Goal: Feedback & Contribution: Contribute content

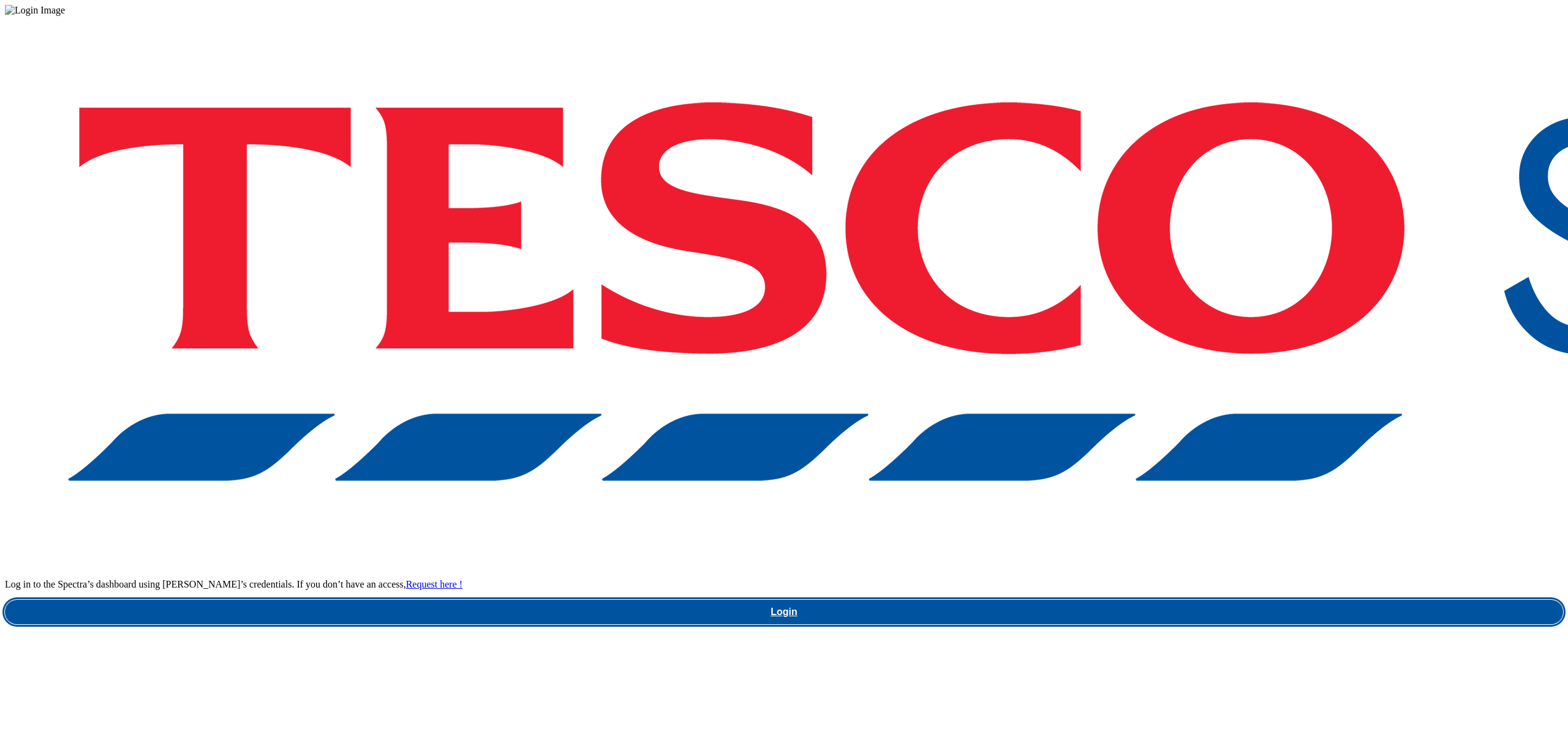
drag, startPoint x: 1154, startPoint y: 434, endPoint x: 1145, endPoint y: 412, distance: 23.8
click at [1154, 434] on div "Log in to the Spectra’s dashboard using Tesco’s credentials. If you don’t have …" at bounding box center [784, 320] width 1558 height 608
click at [1145, 600] on link "Login" at bounding box center [784, 612] width 1558 height 24
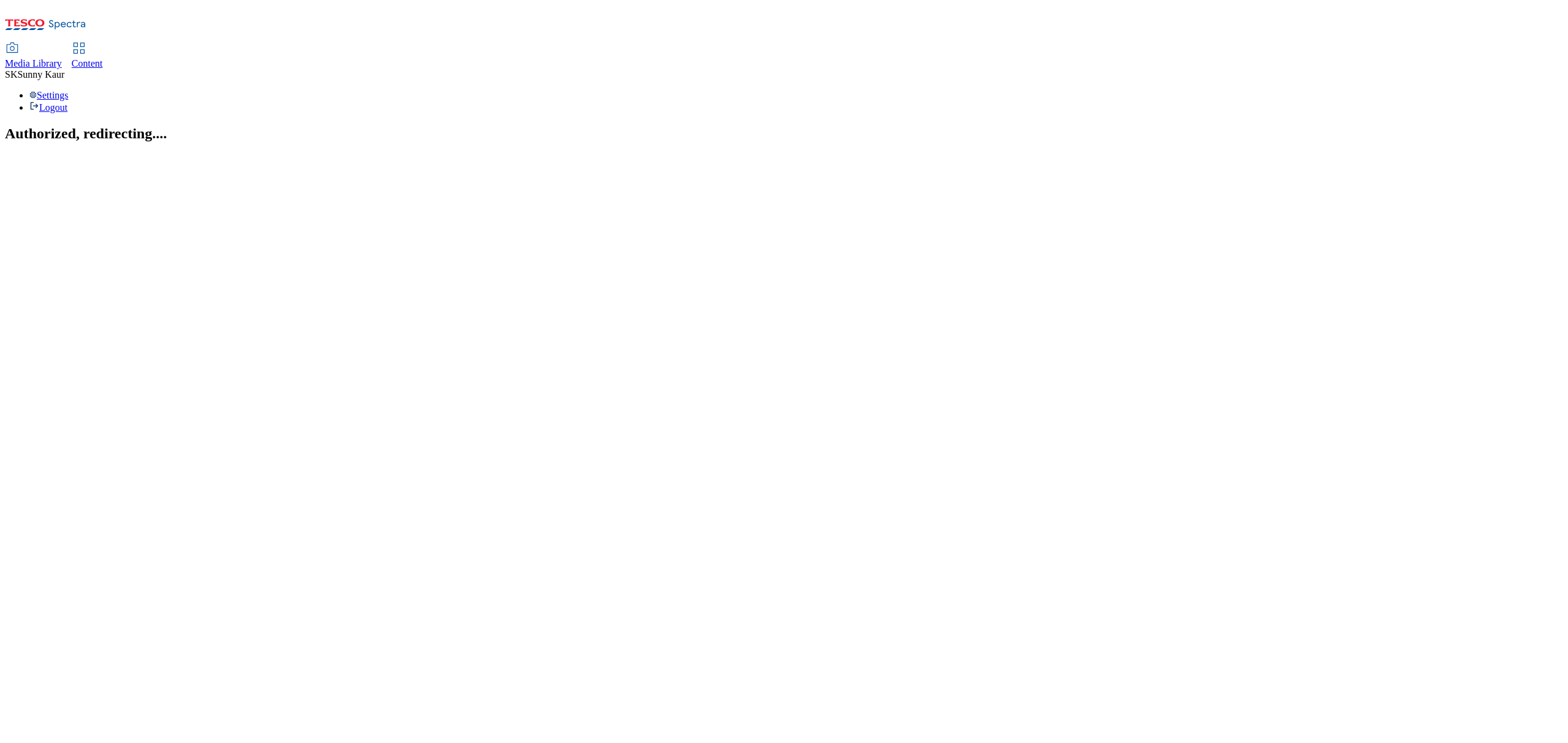
click at [103, 58] on span "Content" at bounding box center [87, 63] width 31 height 10
select select "flare-ghs"
click at [62, 58] on span "Media Library" at bounding box center [33, 63] width 57 height 10
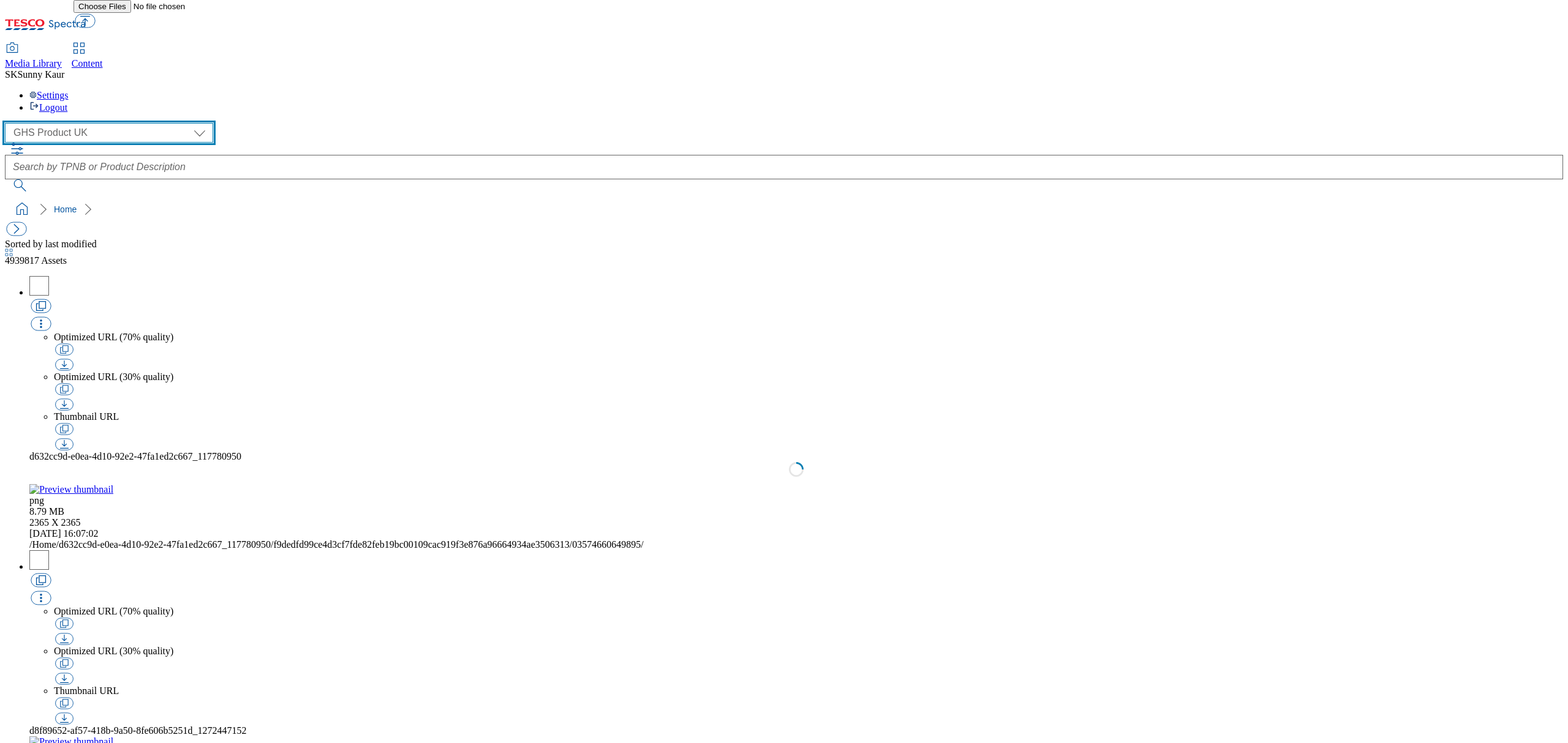
click at [62, 123] on select "Dotcom [GEOGRAPHIC_DATA] GHS Marketing [GEOGRAPHIC_DATA] GHS Product [GEOGRAPHI…" at bounding box center [108, 133] width 209 height 20
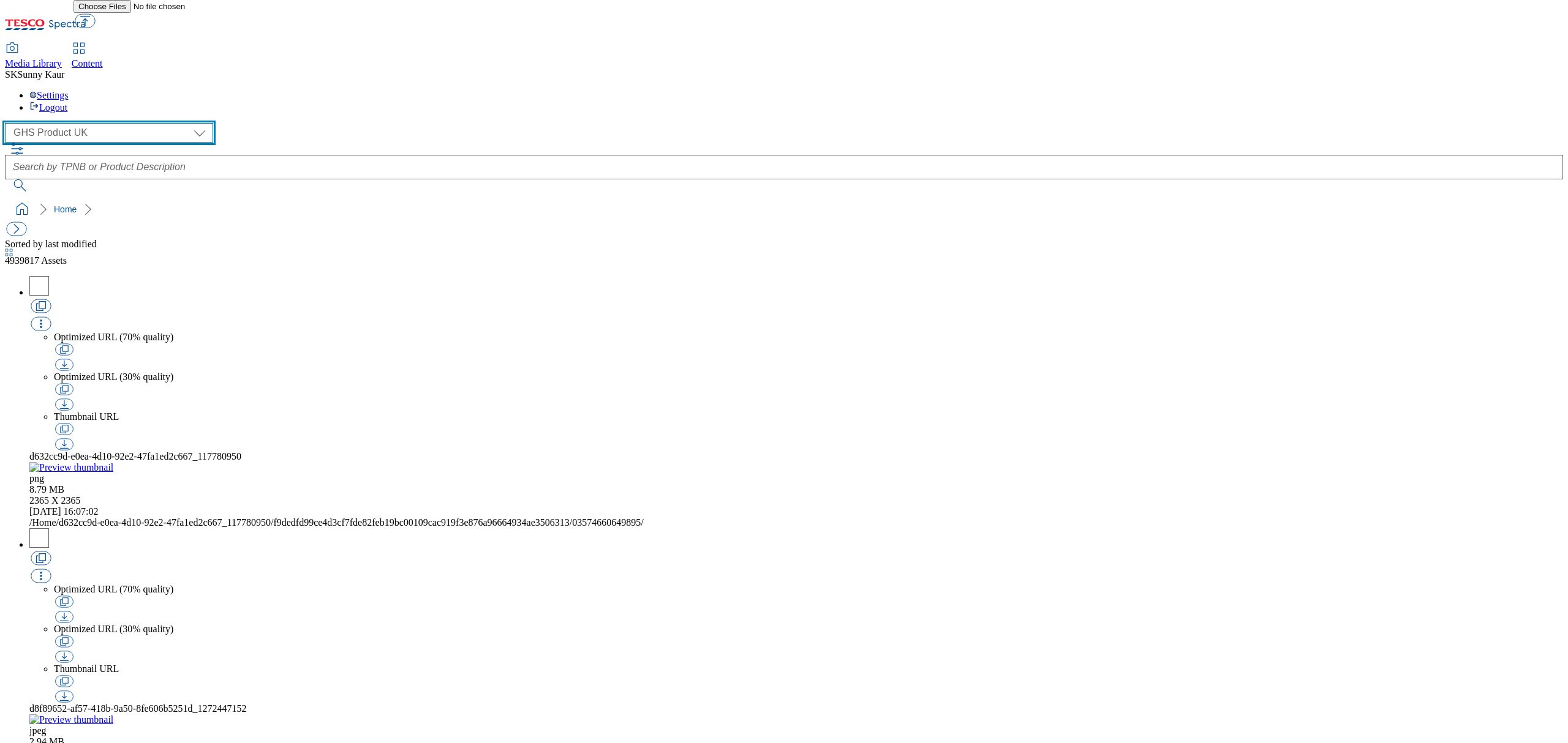
select select "flare-ourtesco"
click at [8, 123] on select "Dotcom [GEOGRAPHIC_DATA] GHS Marketing [GEOGRAPHIC_DATA] GHS Product [GEOGRAPHI…" at bounding box center [108, 133] width 209 height 20
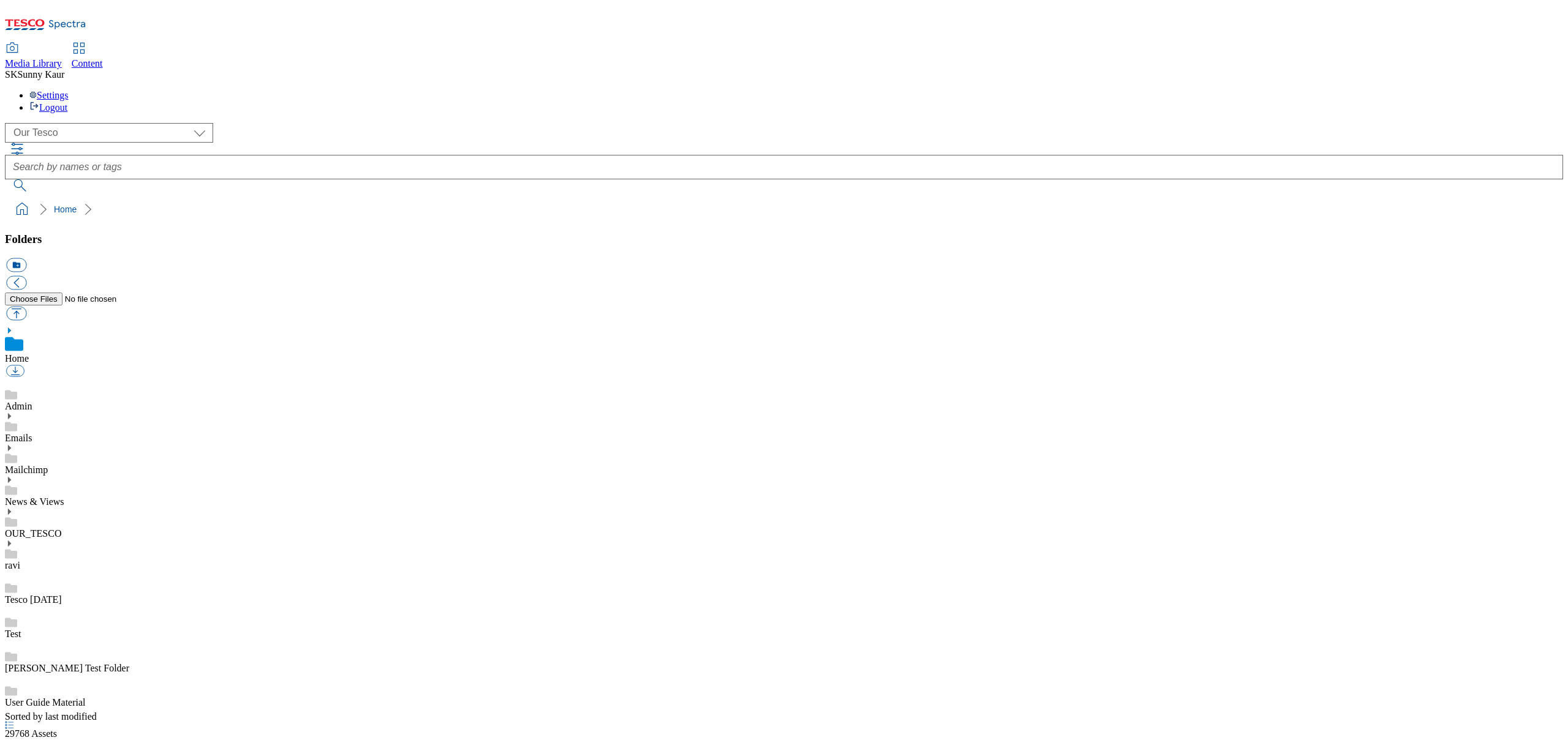
click at [13, 476] on icon at bounding box center [8, 479] width 8 height 8
click at [32, 599] on link "Menus" at bounding box center [18, 604] width 27 height 10
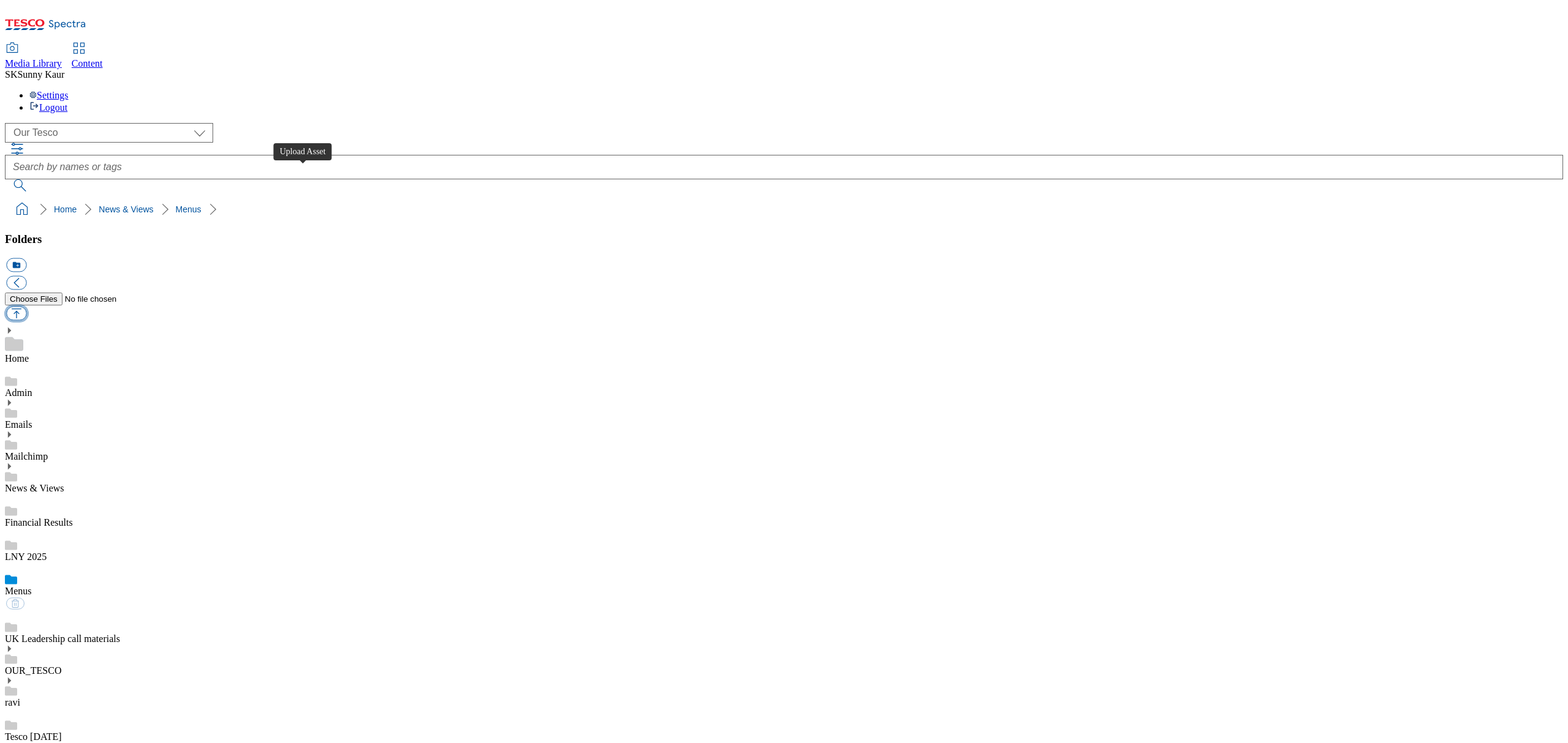
click at [26, 307] on button "button" at bounding box center [17, 313] width 21 height 14
type input "C:\fakepath\Menu Checkout 29092025.pdf"
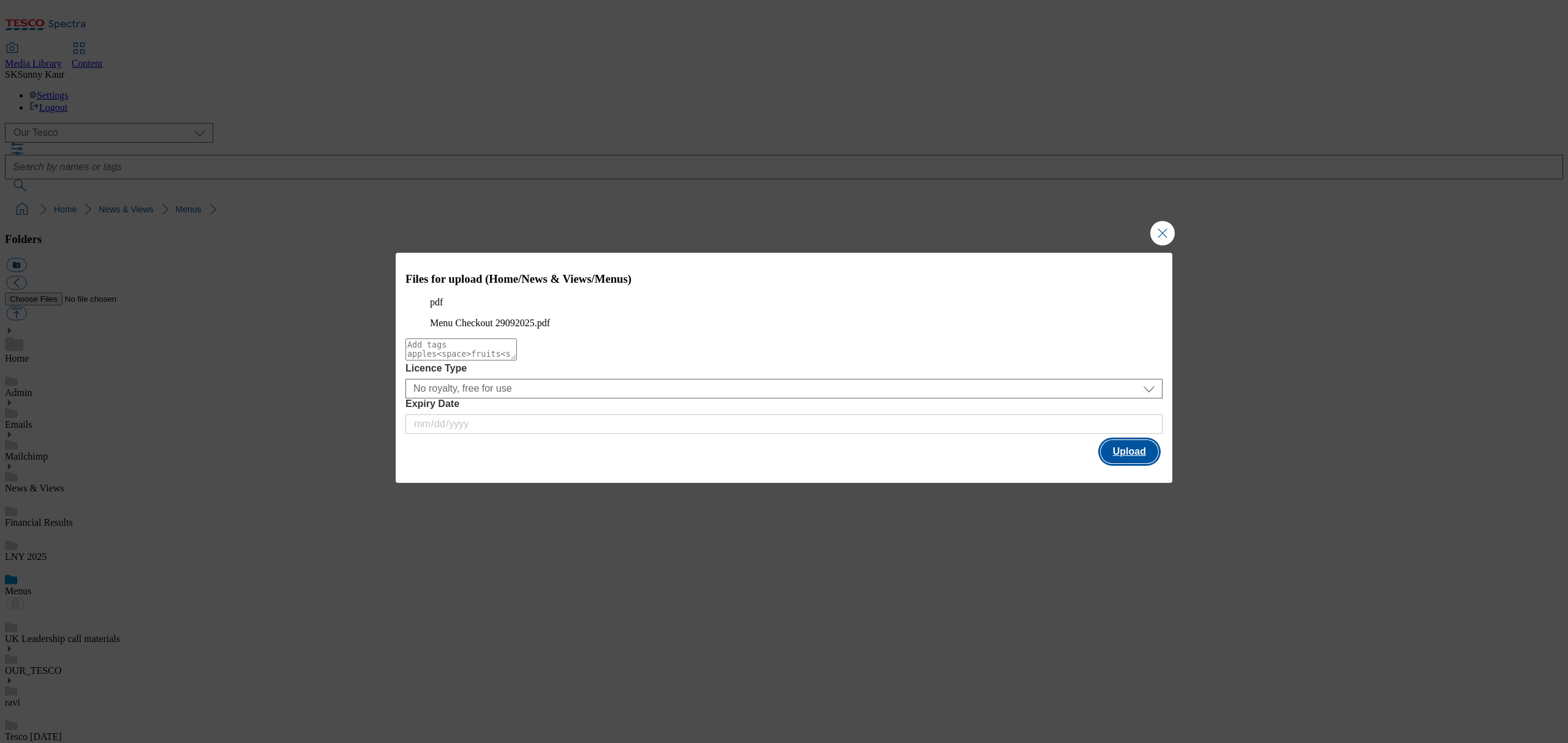
click at [1117, 464] on button "Upload" at bounding box center [1129, 451] width 58 height 23
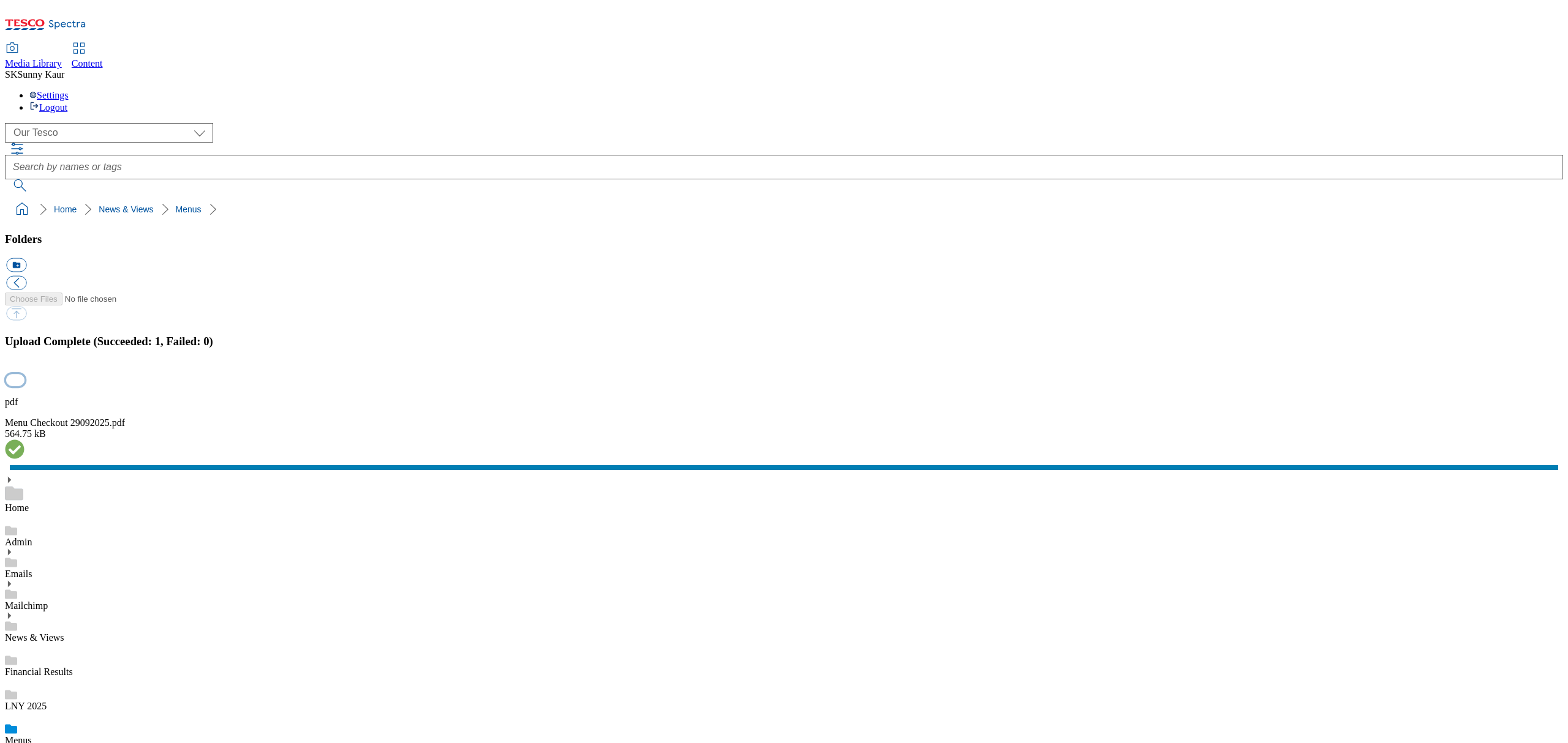
click at [24, 386] on button "button" at bounding box center [16, 379] width 19 height 11
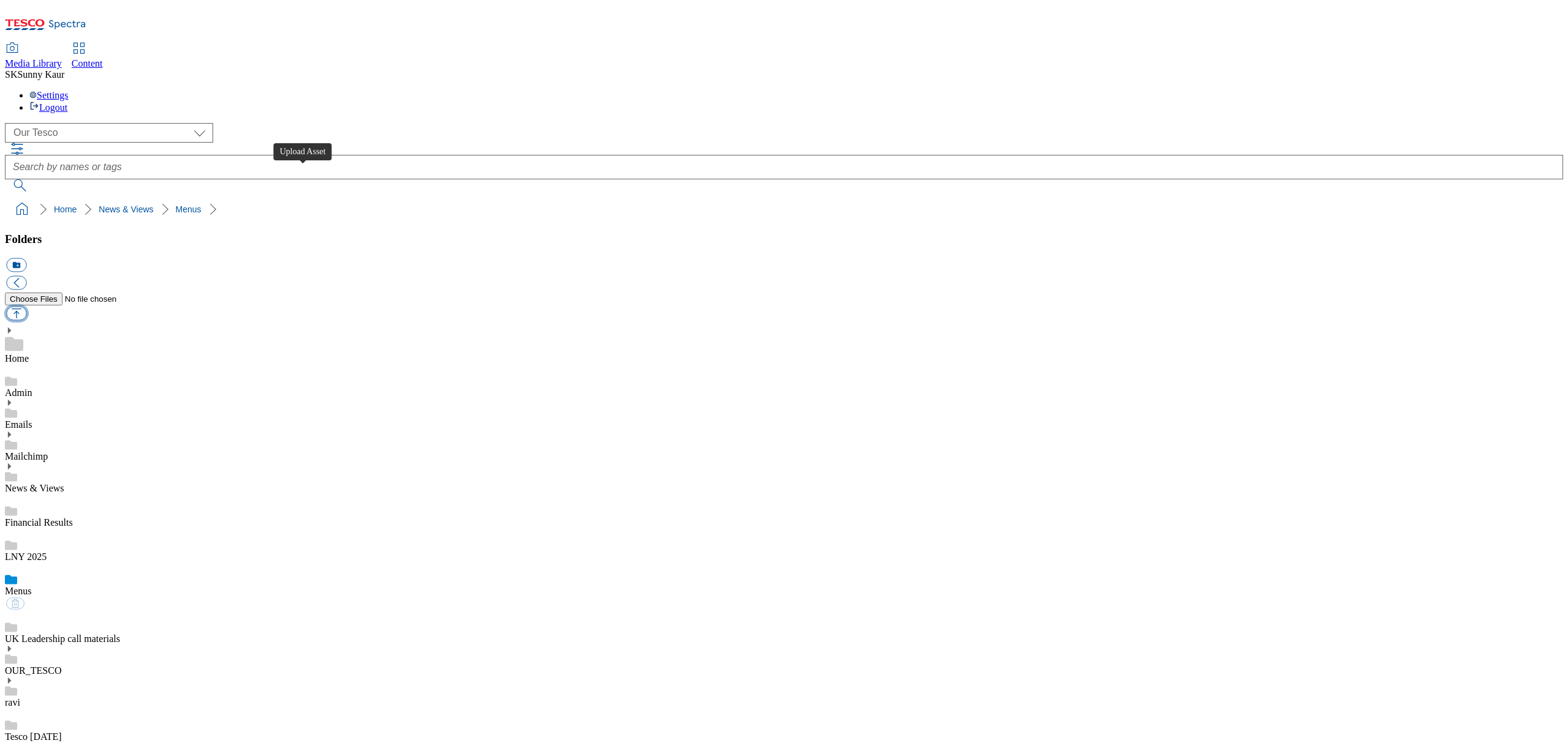
click at [26, 307] on button "button" at bounding box center [17, 313] width 21 height 14
type input "C:\fakepath\Menu Pear 29092025.pdf"
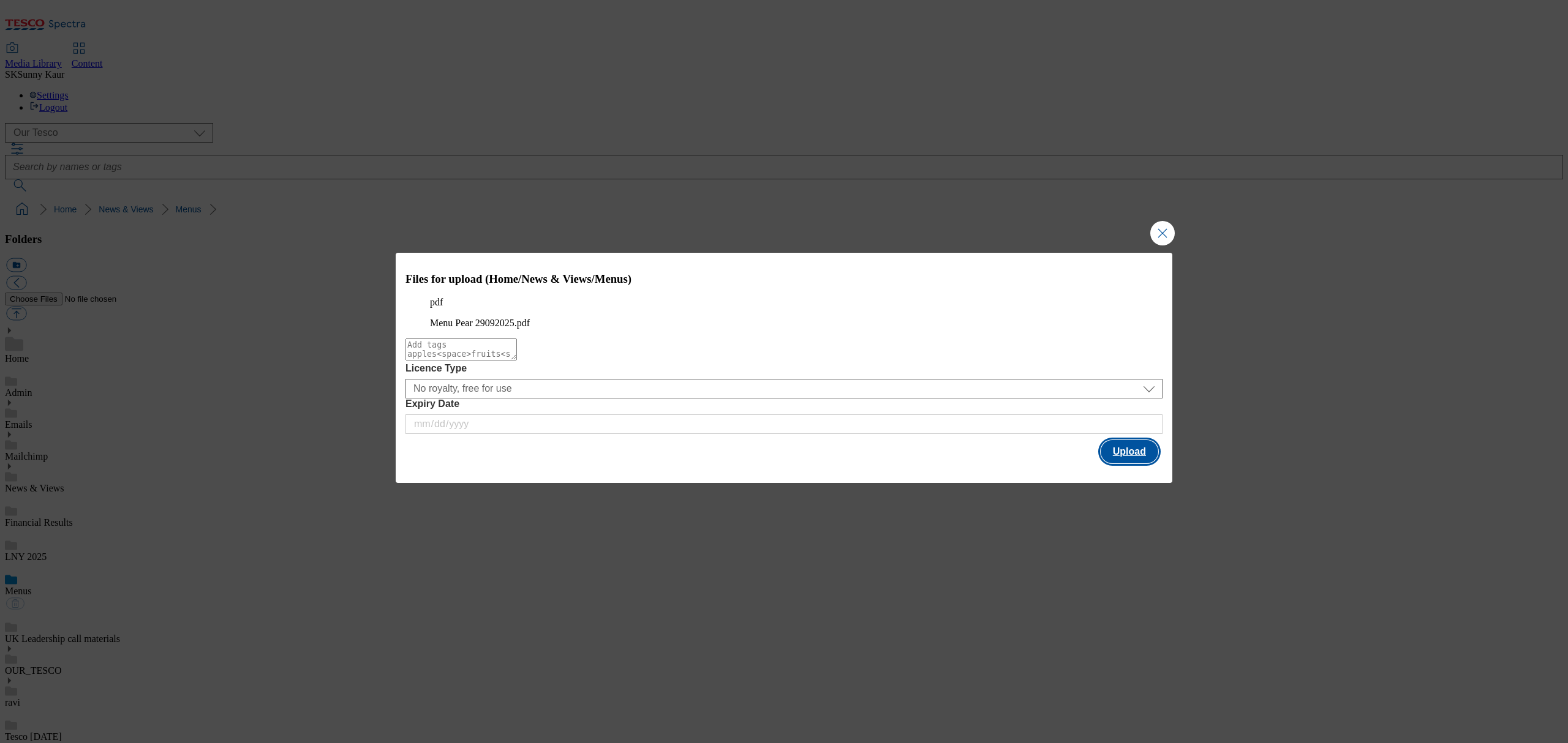
click at [1123, 464] on button "Upload" at bounding box center [1129, 451] width 58 height 23
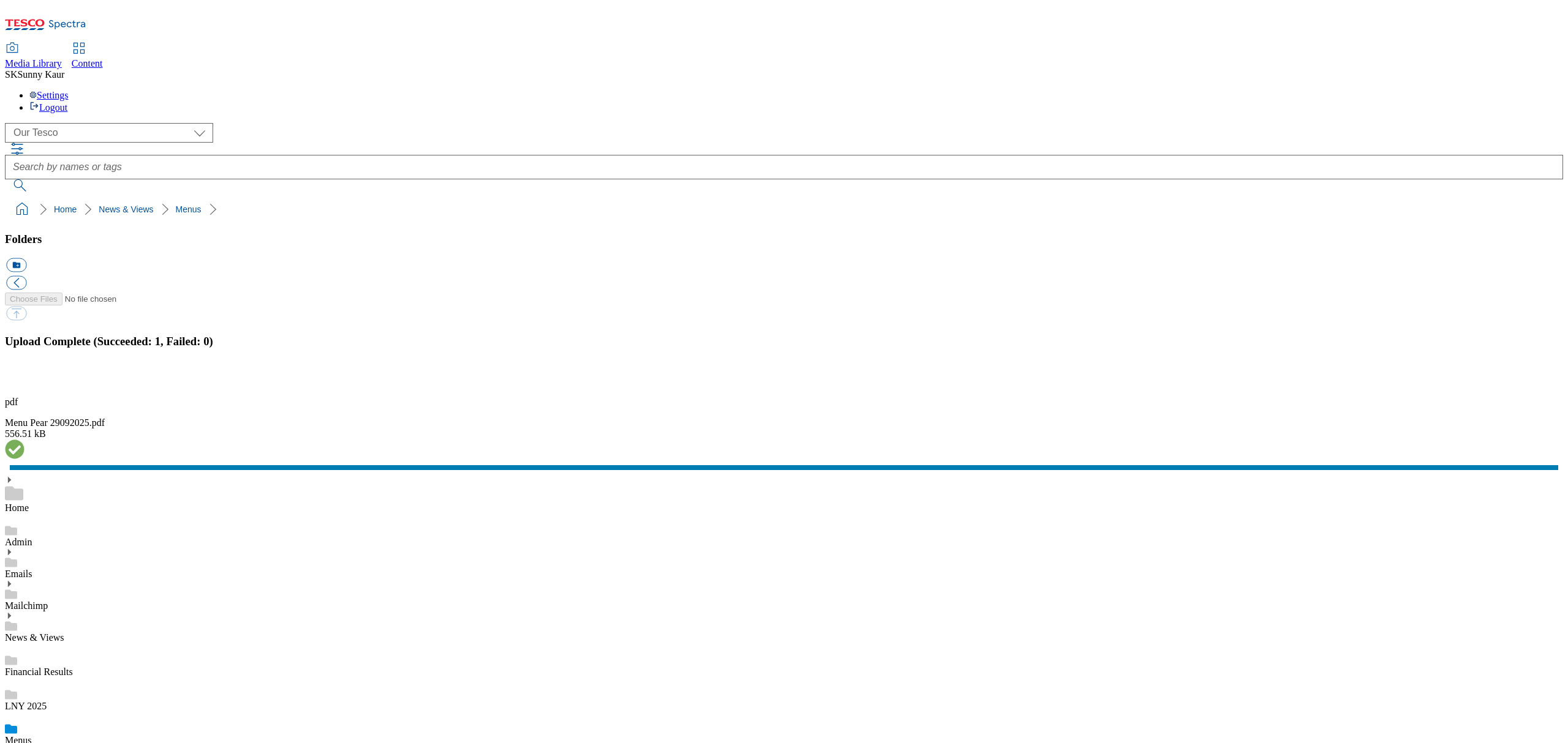
click at [197, 678] on div "LNY 2025" at bounding box center [784, 694] width 1558 height 35
click at [194, 725] on div "Menus" at bounding box center [784, 742] width 1558 height 35
